Goal: Information Seeking & Learning: Learn about a topic

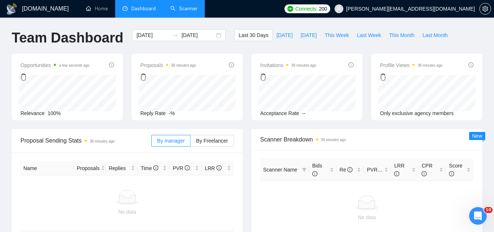
click at [194, 9] on link "Scanner" at bounding box center [184, 8] width 27 height 6
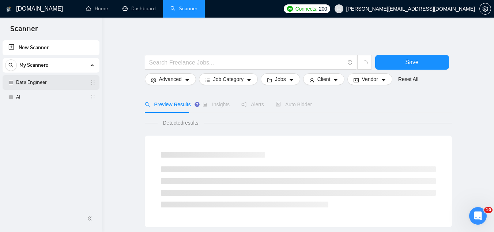
click at [61, 83] on link "Data Engineer" at bounding box center [51, 82] width 70 height 15
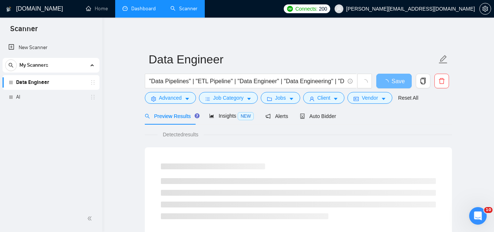
click at [142, 9] on link "Dashboard" at bounding box center [139, 8] width 33 height 6
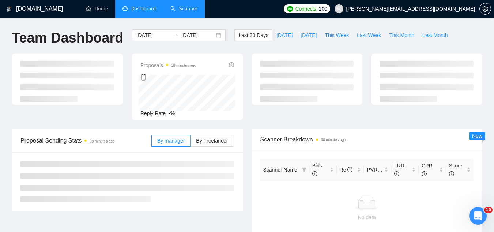
click at [434, 9] on span "[PERSON_NAME][EMAIL_ADDRESS][DOMAIN_NAME]" at bounding box center [411, 9] width 129 height 0
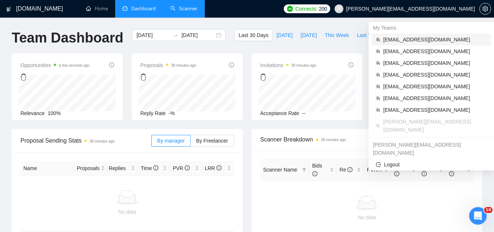
click at [404, 41] on span "[EMAIL_ADDRESS][DOMAIN_NAME]" at bounding box center [435, 39] width 104 height 8
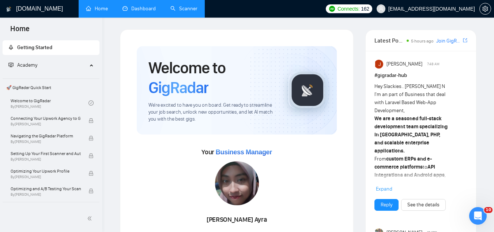
click at [147, 11] on link "Dashboard" at bounding box center [139, 8] width 33 height 6
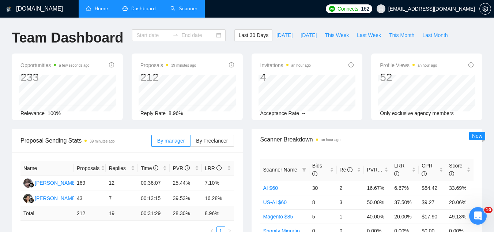
type input "[DATE]"
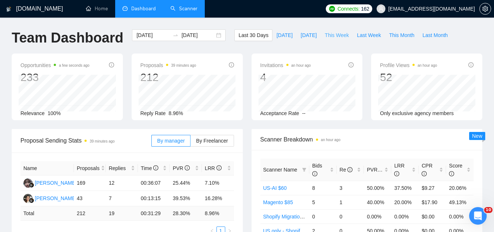
click at [341, 33] on span "This Week" at bounding box center [337, 35] width 24 height 8
type input "[DATE]"
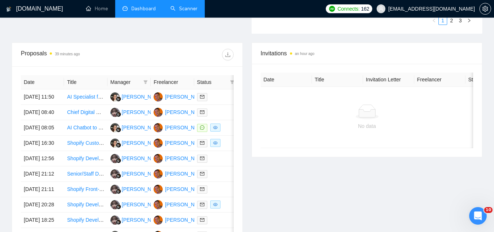
scroll to position [329, 0]
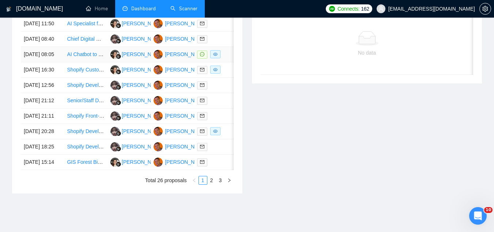
click at [88, 62] on td "AI Chatbot to Scheduling Integration with: Mangomint Scheduling Software" at bounding box center [85, 54] width 43 height 15
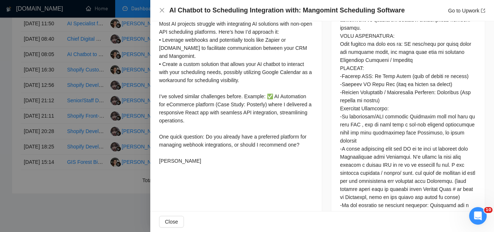
scroll to position [402, 0]
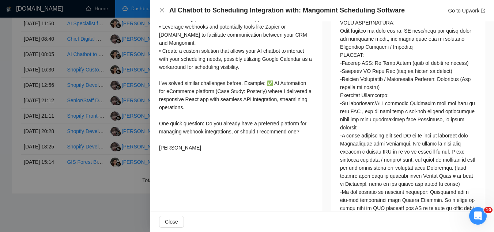
click at [104, 40] on div at bounding box center [247, 116] width 494 height 232
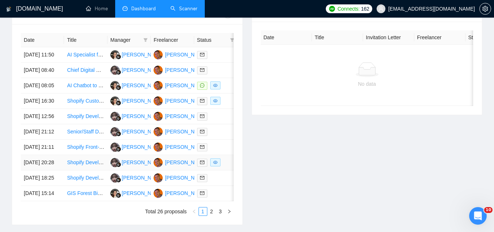
scroll to position [395, 0]
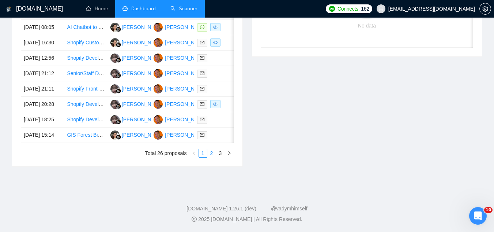
click at [209, 157] on link "2" at bounding box center [212, 153] width 8 height 8
click at [204, 153] on link "1" at bounding box center [203, 153] width 8 height 8
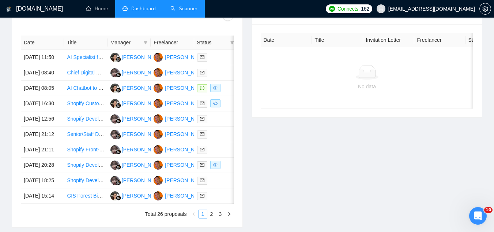
scroll to position [285, 0]
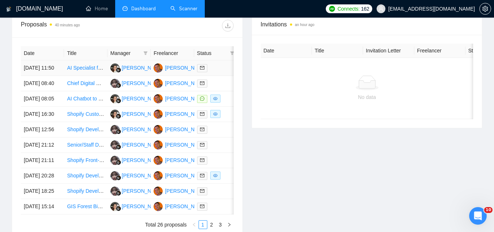
click at [93, 76] on td "AI Specialist for Enterprise AI Adoption" at bounding box center [85, 67] width 43 height 15
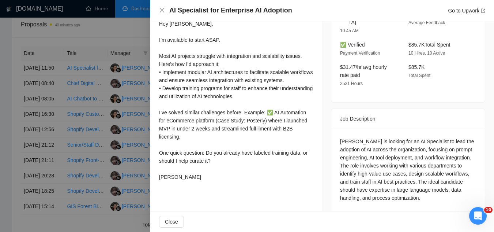
scroll to position [221, 0]
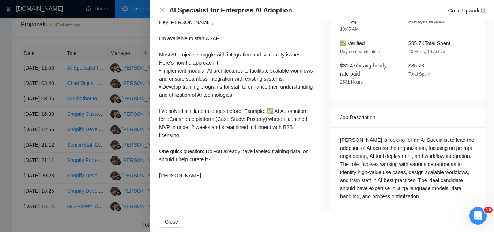
click at [98, 129] on div at bounding box center [247, 116] width 494 height 232
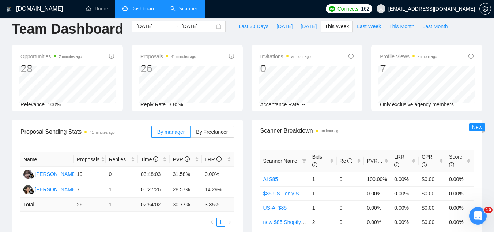
scroll to position [0, 0]
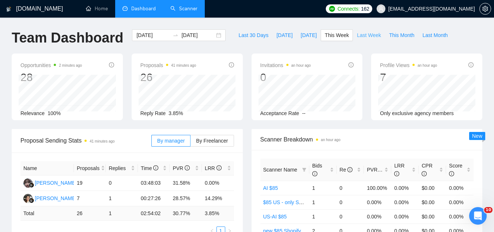
click at [367, 38] on span "Last Week" at bounding box center [369, 35] width 24 height 8
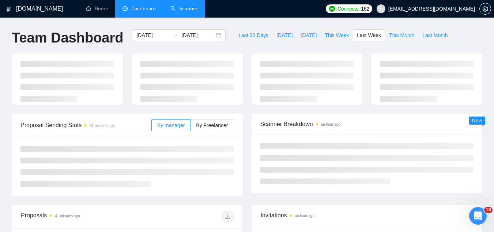
type input "[DATE]"
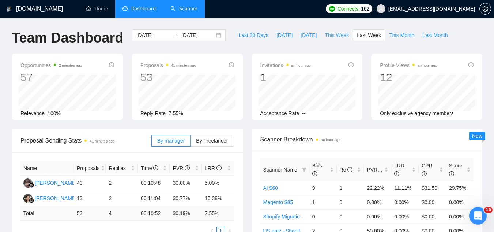
click at [332, 37] on span "This Week" at bounding box center [337, 35] width 24 height 8
type input "[DATE]"
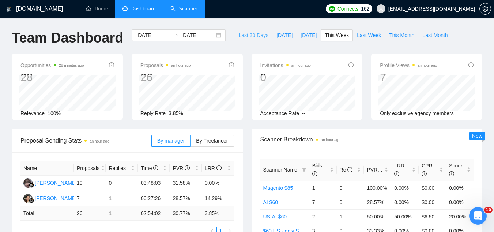
click at [239, 34] on span "Last 30 Days" at bounding box center [254, 35] width 30 height 8
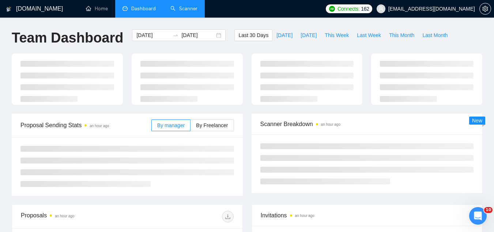
type input "[DATE]"
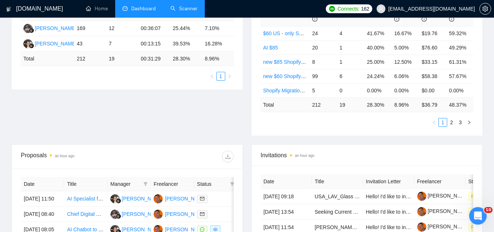
scroll to position [256, 0]
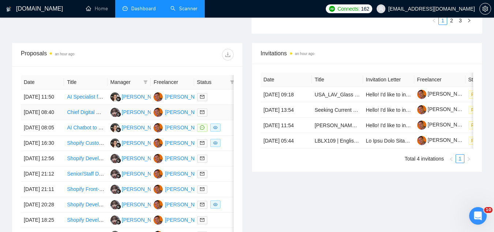
click at [84, 120] on td "Chief Digital Marketing & Tech- AI-powered marketing leader" at bounding box center [85, 112] width 43 height 15
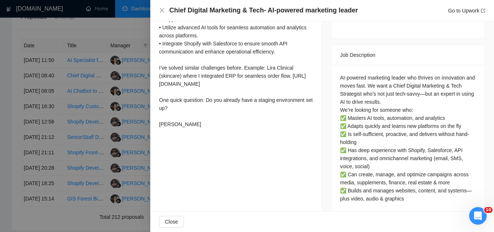
scroll to position [266, 0]
